Goal: Task Accomplishment & Management: Complete application form

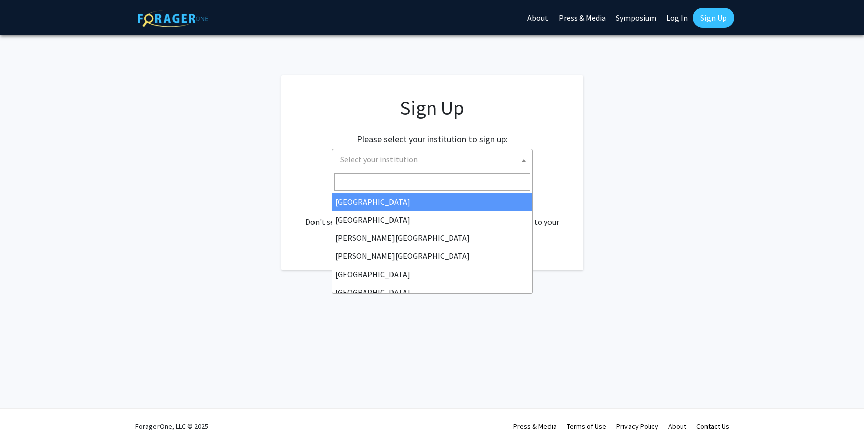
click at [454, 155] on span "Select your institution" at bounding box center [434, 159] width 196 height 21
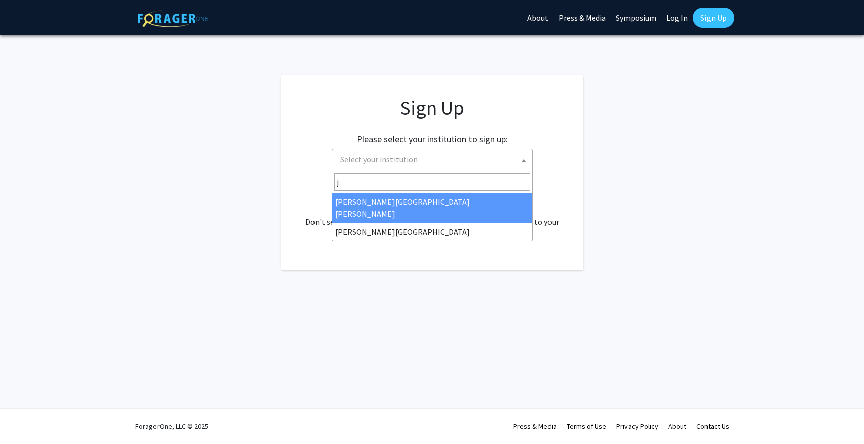
type input "j"
select select "1"
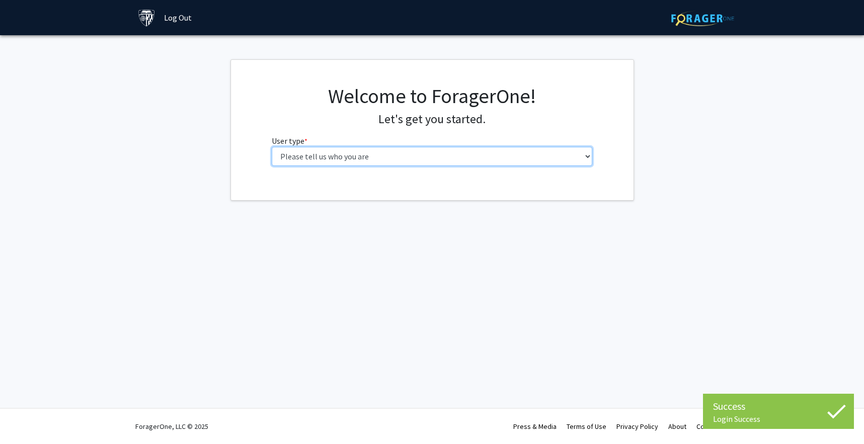
click at [398, 157] on select "Please tell us who you are Undergraduate Student Master's Student Doctoral Cand…" at bounding box center [432, 156] width 320 height 19
select select "2: masters"
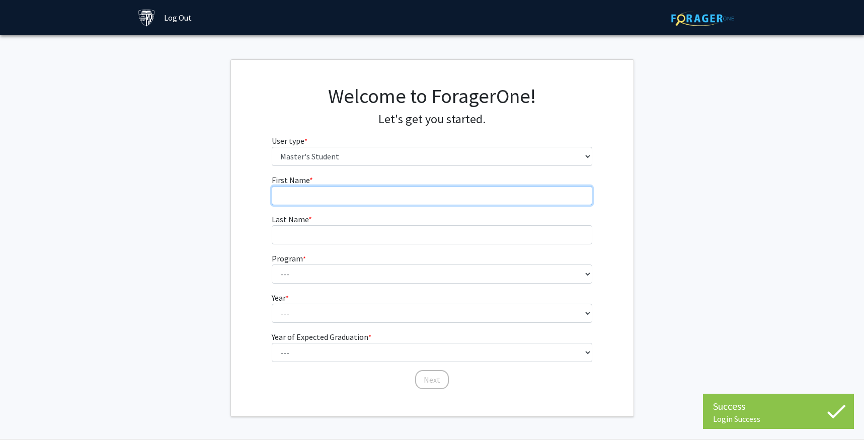
click at [394, 196] on input "First Name * required" at bounding box center [432, 195] width 320 height 19
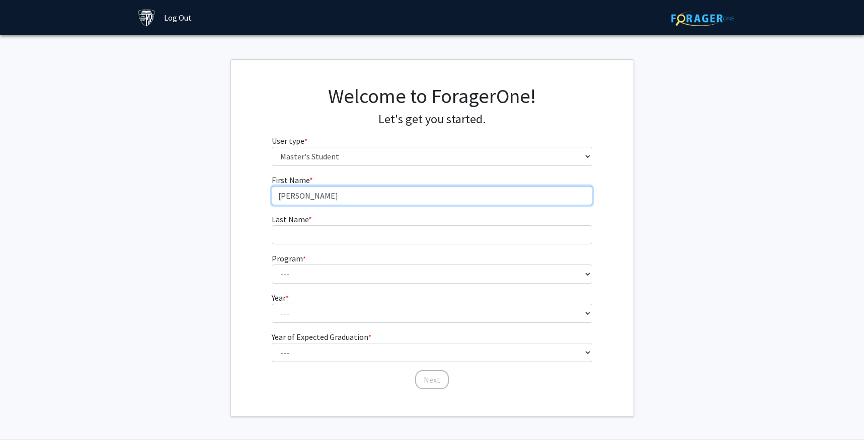
type input "[PERSON_NAME]"
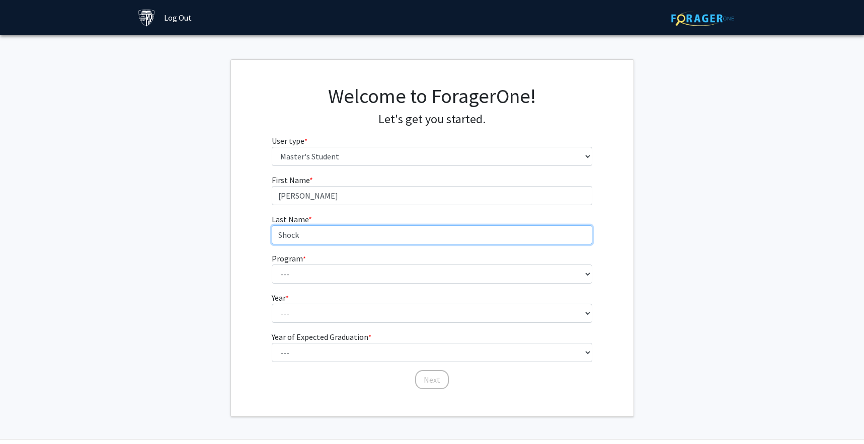
type input "Shock"
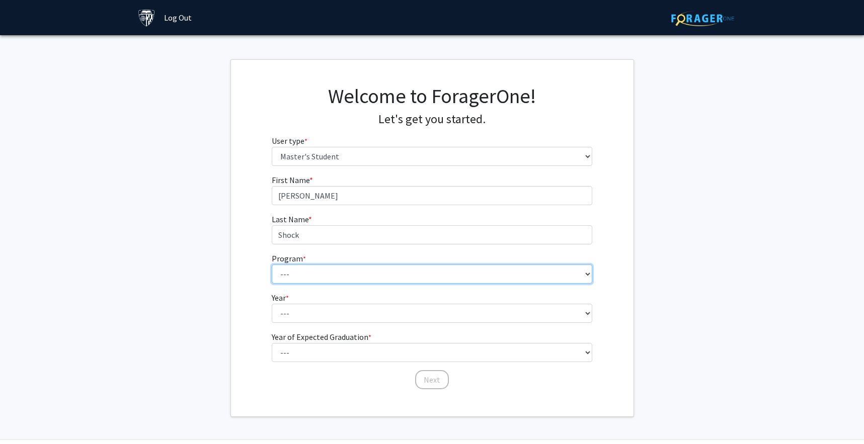
click at [380, 276] on select "--- Anatomy Education Applied and Computational Mathematics Applied Biomedical …" at bounding box center [432, 274] width 320 height 19
select select "107: 102"
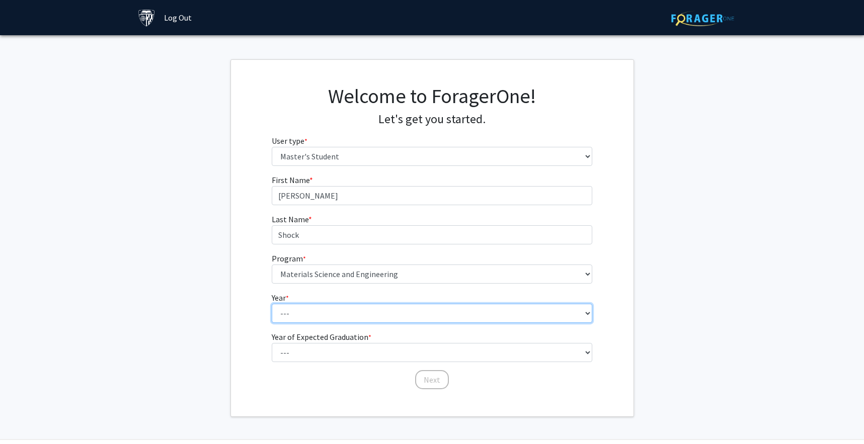
click at [340, 319] on select "--- First Year Second Year" at bounding box center [432, 313] width 320 height 19
select select "1: first_year"
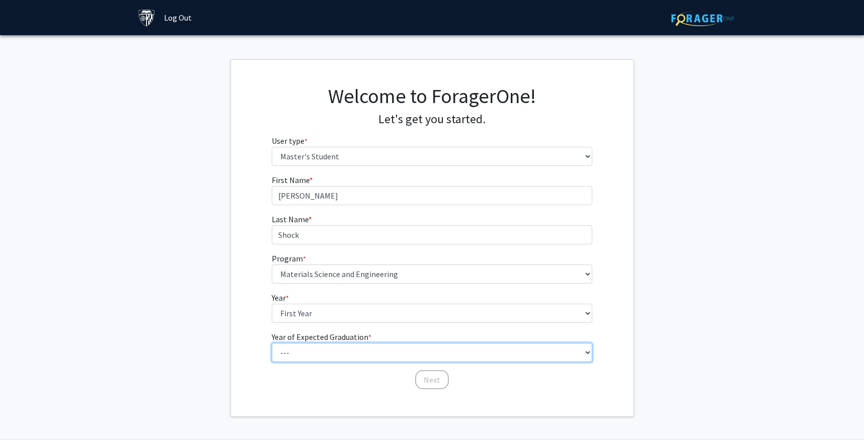
click at [350, 349] on select "--- 2025 2026 2027 2028 2029 2030 2031 2032 2033 2034" at bounding box center [432, 352] width 320 height 19
select select "2: 2026"
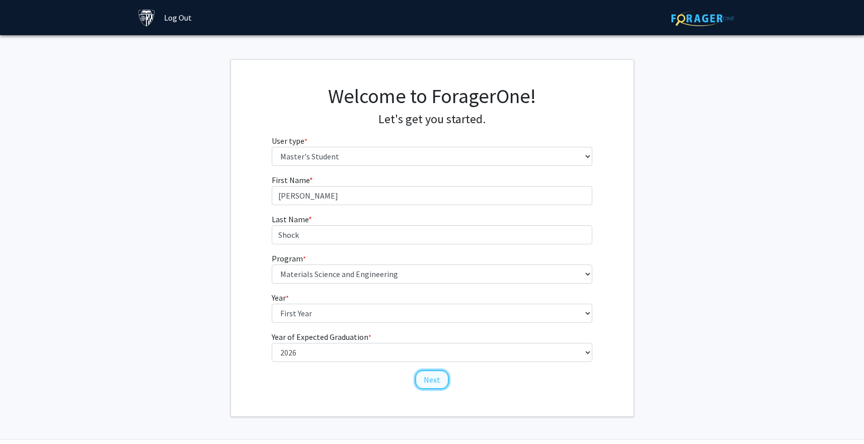
click at [431, 376] on button "Next" at bounding box center [432, 379] width 34 height 19
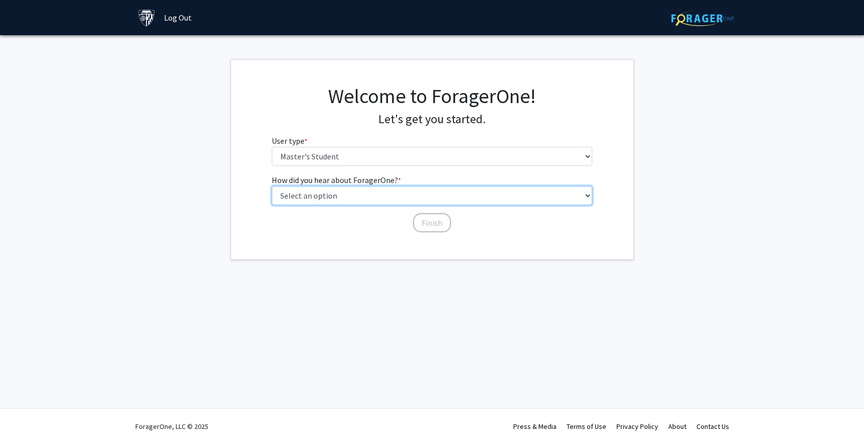
click at [429, 201] on select "Select an option Peer/student recommendation Faculty/staff recommendation Unive…" at bounding box center [432, 195] width 320 height 19
select select "3: university_website"
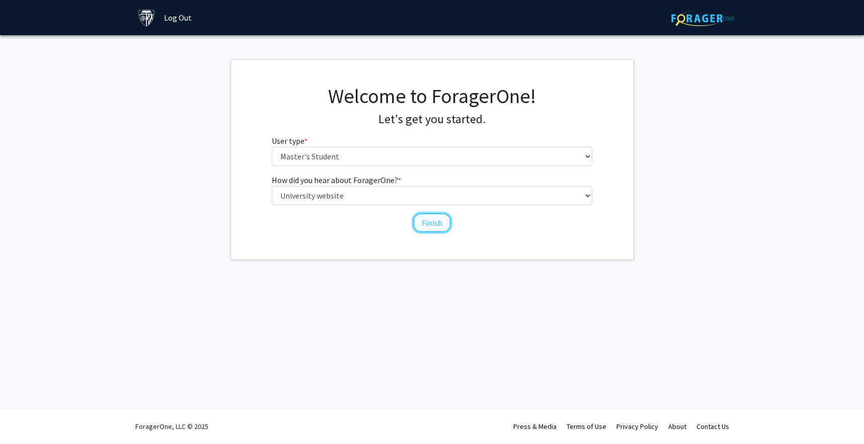
click at [427, 220] on button "Finish" at bounding box center [432, 222] width 38 height 19
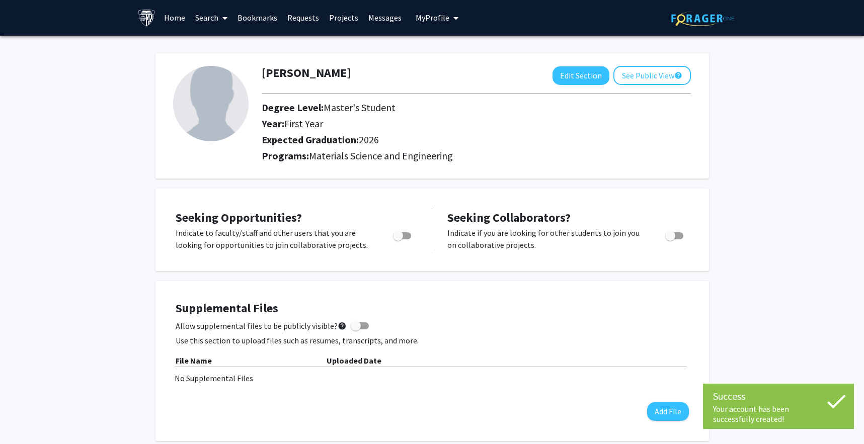
scroll to position [2, 0]
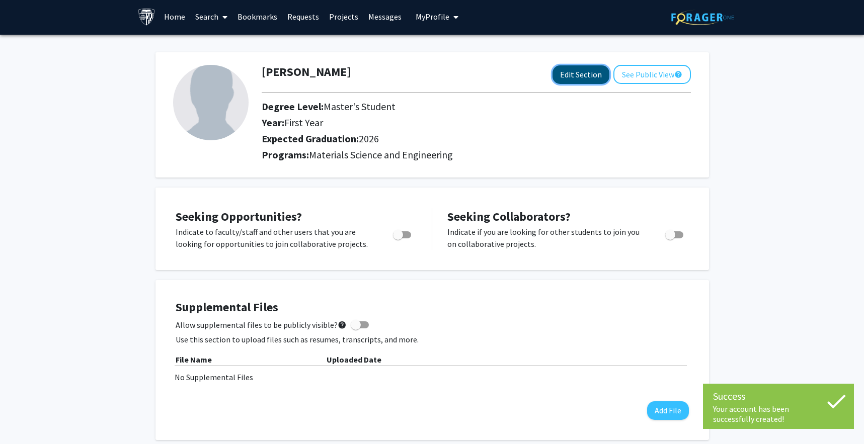
click at [574, 66] on button "Edit Section" at bounding box center [580, 74] width 57 height 19
select select "first_year"
select select "2026"
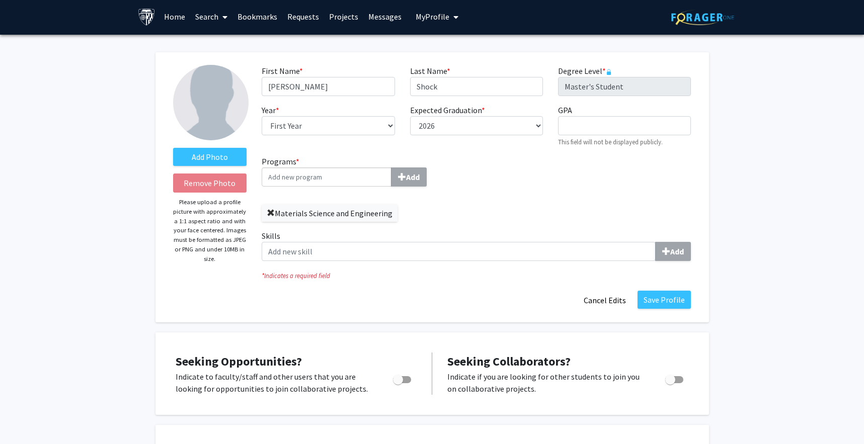
click at [271, 213] on span at bounding box center [271, 213] width 8 height 8
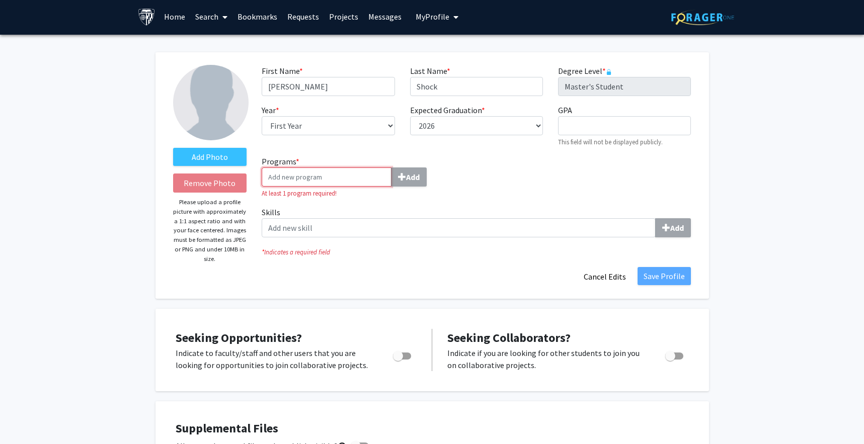
click at [302, 181] on input "Programs * Add" at bounding box center [327, 177] width 130 height 19
type input "m"
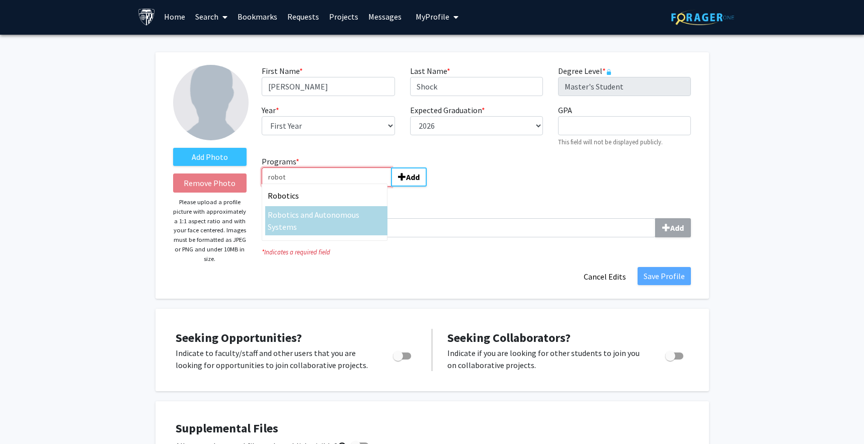
type input "robot"
click at [309, 223] on div "Robot ics and Autonomous Systems" at bounding box center [326, 221] width 117 height 24
click at [309, 187] on input "robot" at bounding box center [327, 177] width 130 height 19
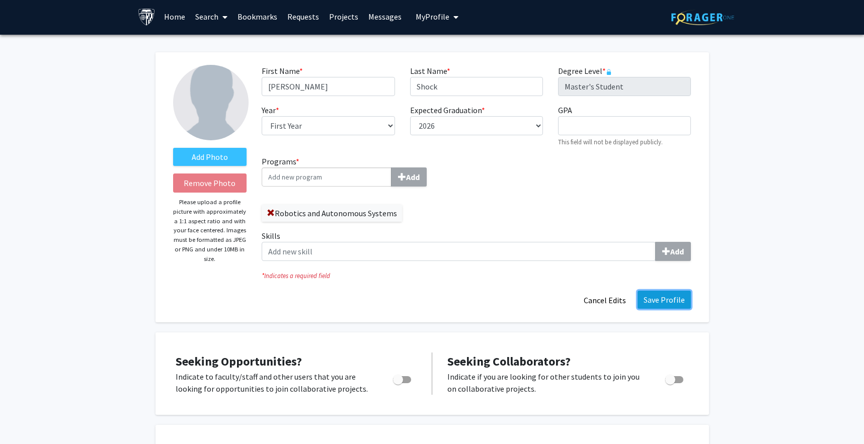
click at [676, 300] on button "Save Profile" at bounding box center [663, 300] width 53 height 18
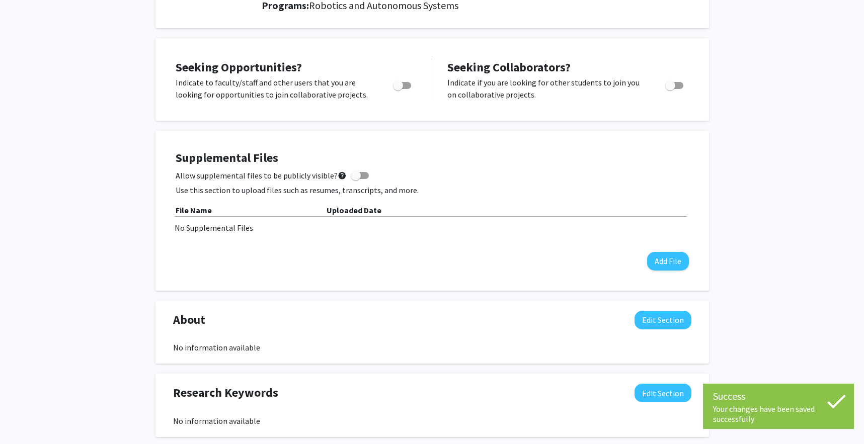
scroll to position [0, 0]
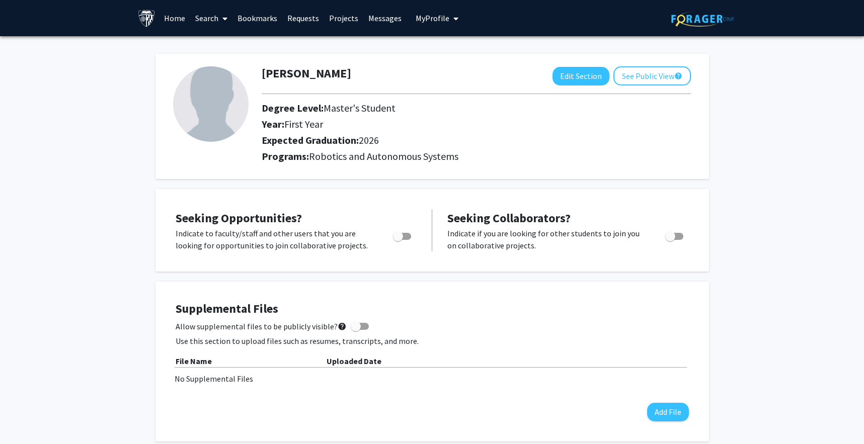
click at [179, 19] on link "Home" at bounding box center [174, 18] width 31 height 35
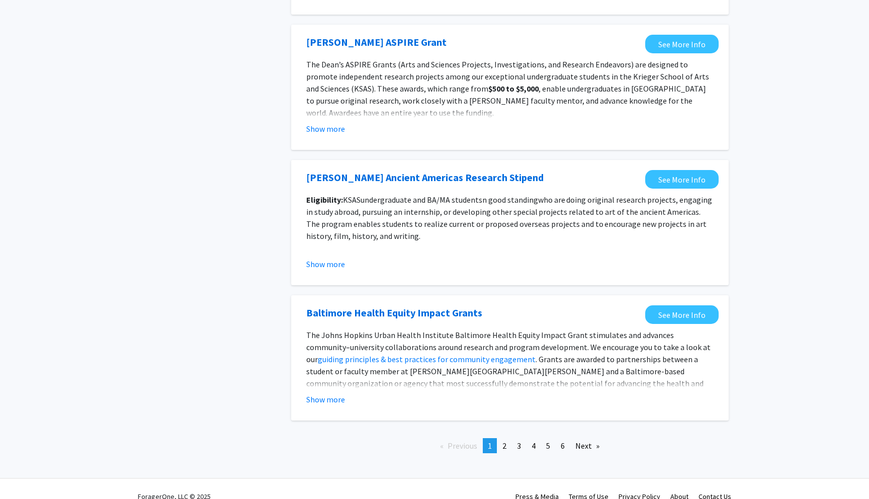
scroll to position [1011, 0]
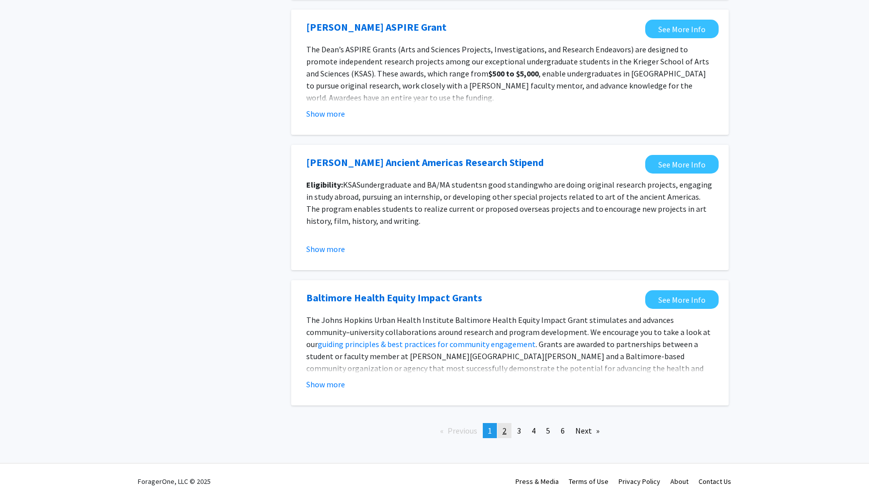
click at [507, 436] on link "page 2" at bounding box center [505, 430] width 14 height 15
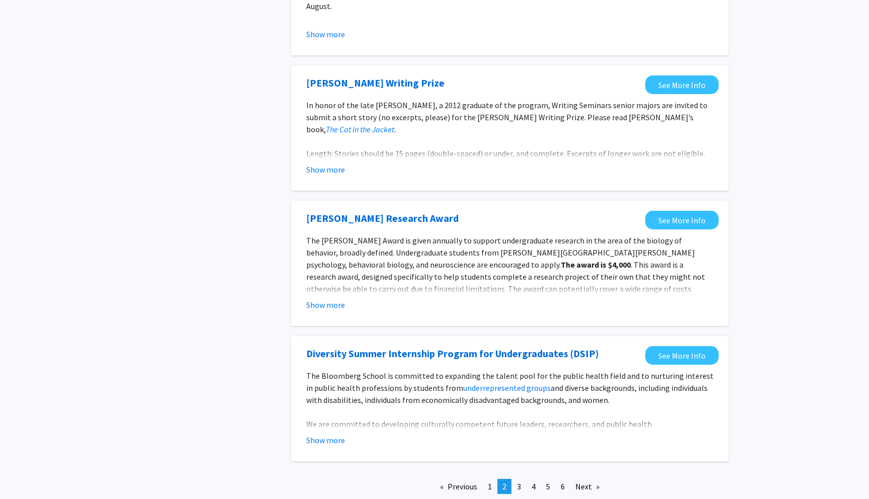
scroll to position [1008, 0]
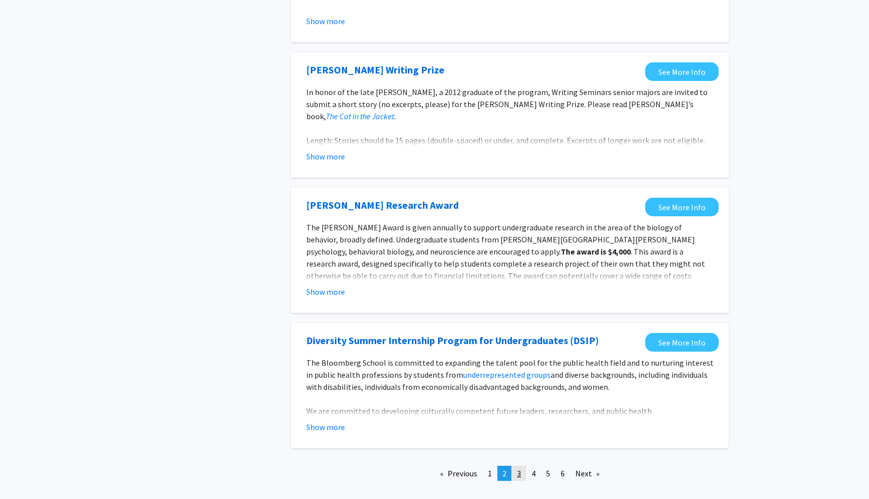
click at [519, 474] on span "3" at bounding box center [519, 473] width 4 height 10
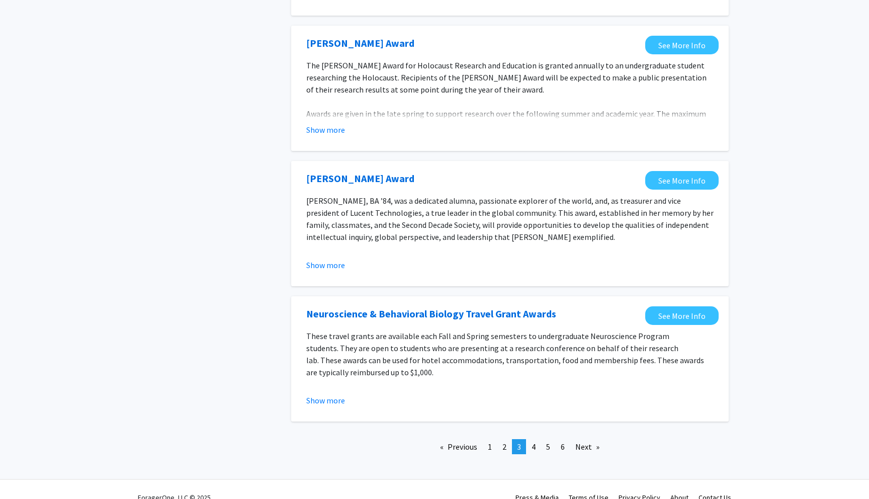
scroll to position [1023, 0]
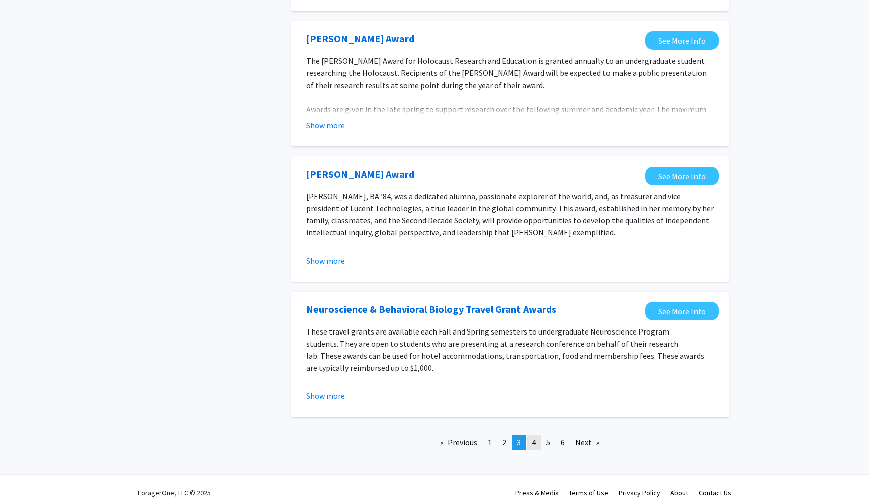
click at [540, 435] on link "page 4" at bounding box center [534, 442] width 14 height 15
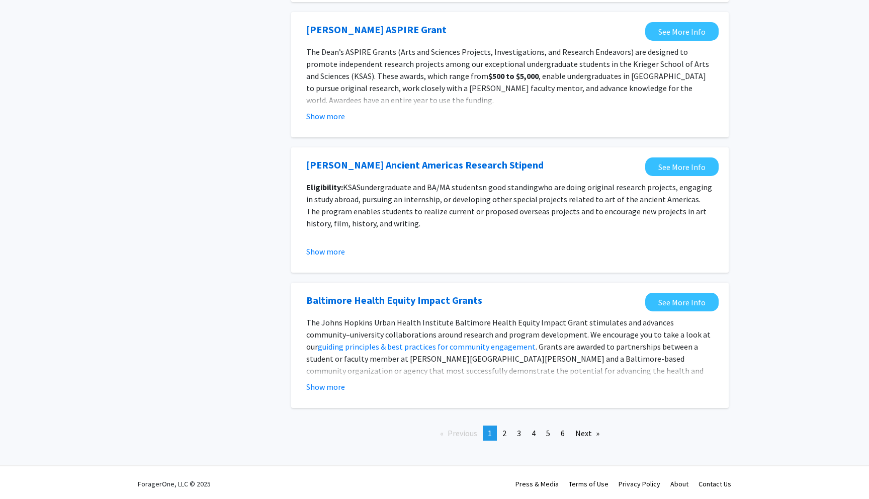
scroll to position [1009, 0]
click at [507, 430] on span "2" at bounding box center [505, 433] width 4 height 10
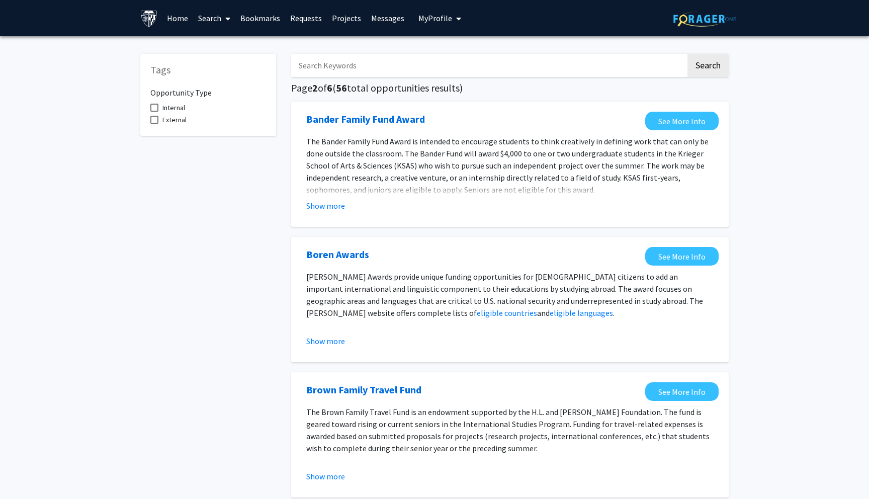
click at [353, 17] on link "Projects" at bounding box center [346, 18] width 39 height 35
